Goal: Transaction & Acquisition: Book appointment/travel/reservation

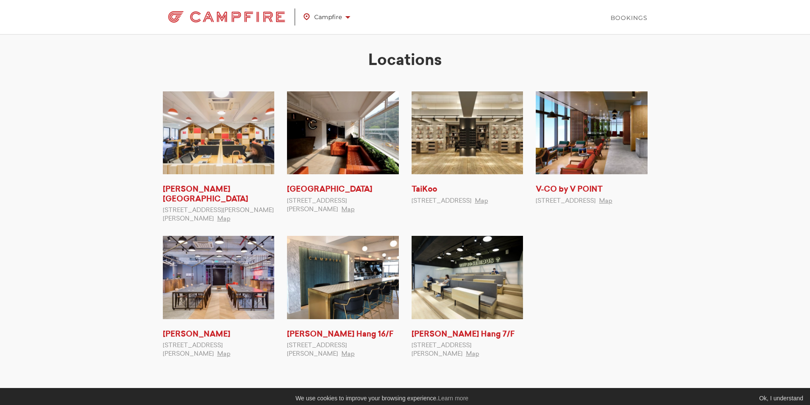
click at [331, 17] on span "Campfire" at bounding box center [327, 16] width 47 height 11
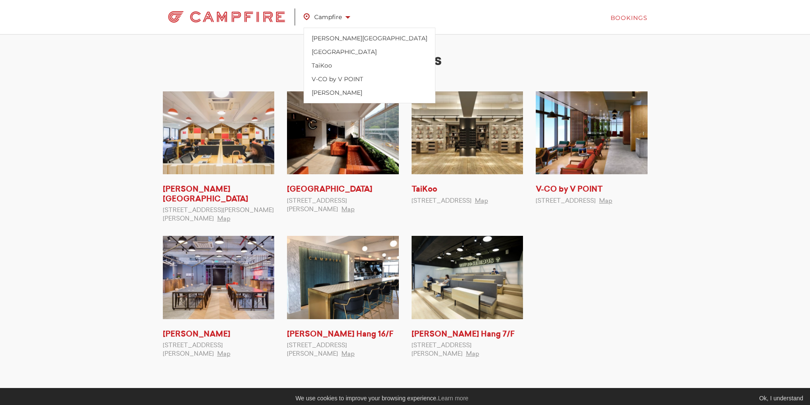
click at [627, 18] on link "Bookings" at bounding box center [629, 18] width 37 height 9
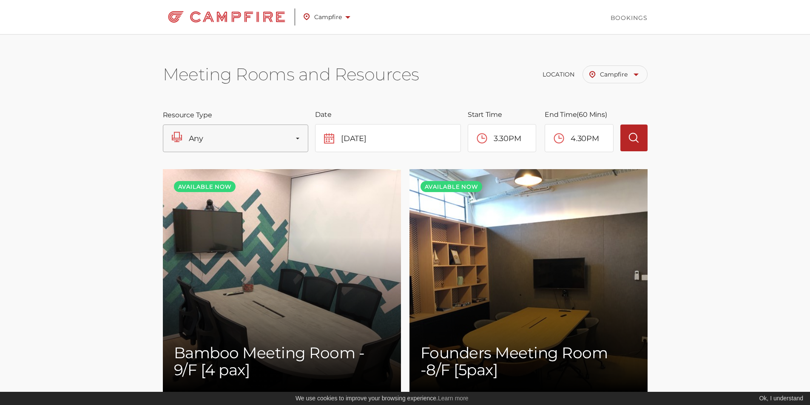
click at [278, 137] on button "Any" at bounding box center [236, 139] width 146 height 28
click at [619, 79] on link "Campfire" at bounding box center [615, 74] width 65 height 18
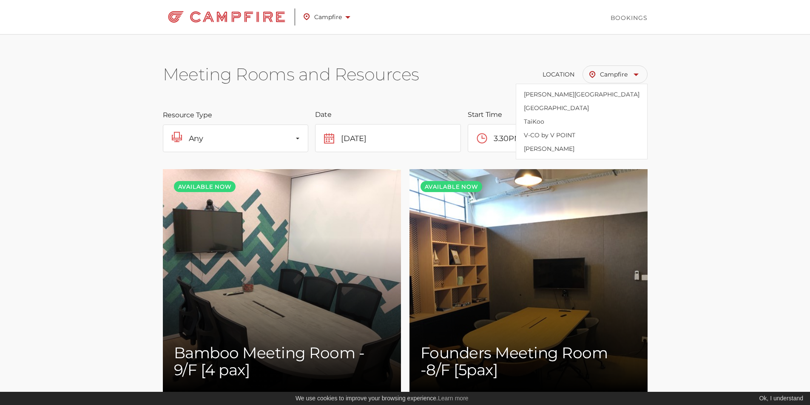
click at [619, 79] on link "Campfire" at bounding box center [615, 74] width 65 height 18
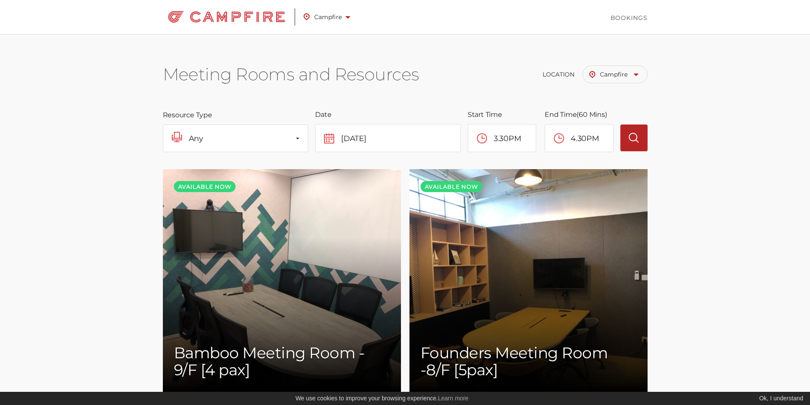
click at [564, 73] on span "Location" at bounding box center [559, 75] width 32 height 8
click at [348, 17] on span at bounding box center [347, 17] width 5 height 3
